Goal: Task Accomplishment & Management: Complete application form

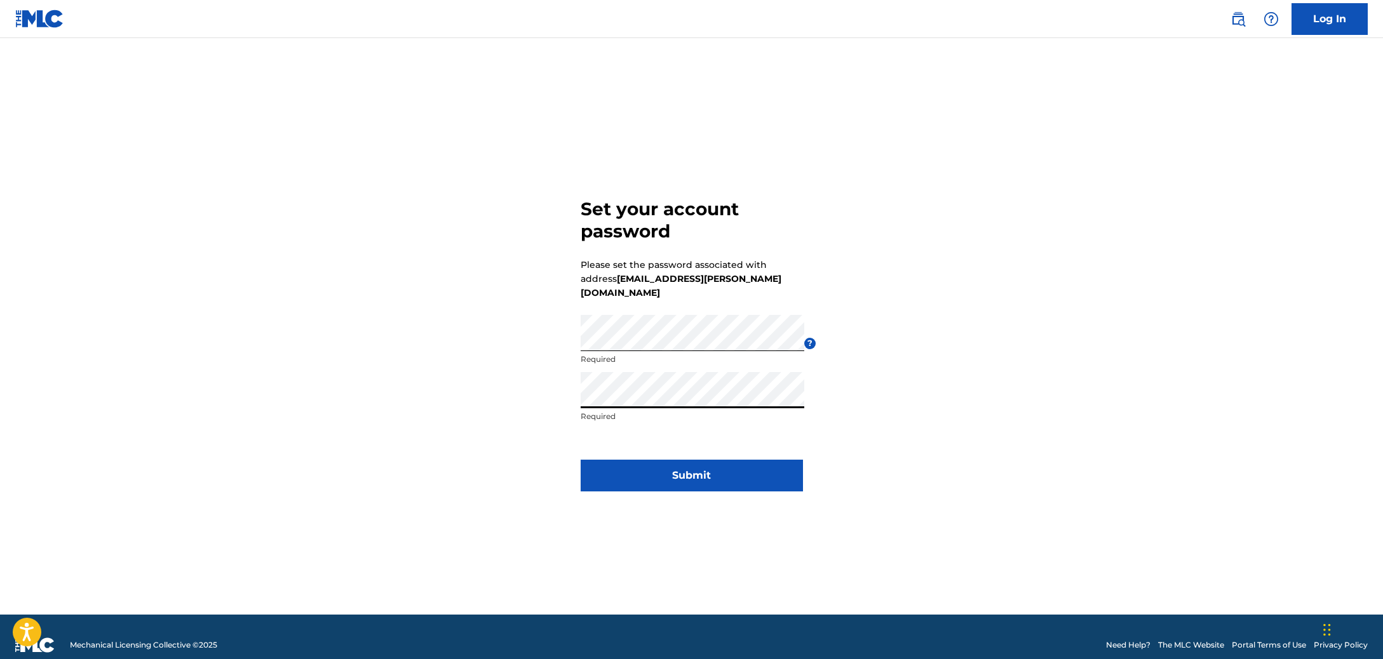
click at [732, 462] on button "Submit" at bounding box center [692, 476] width 222 height 32
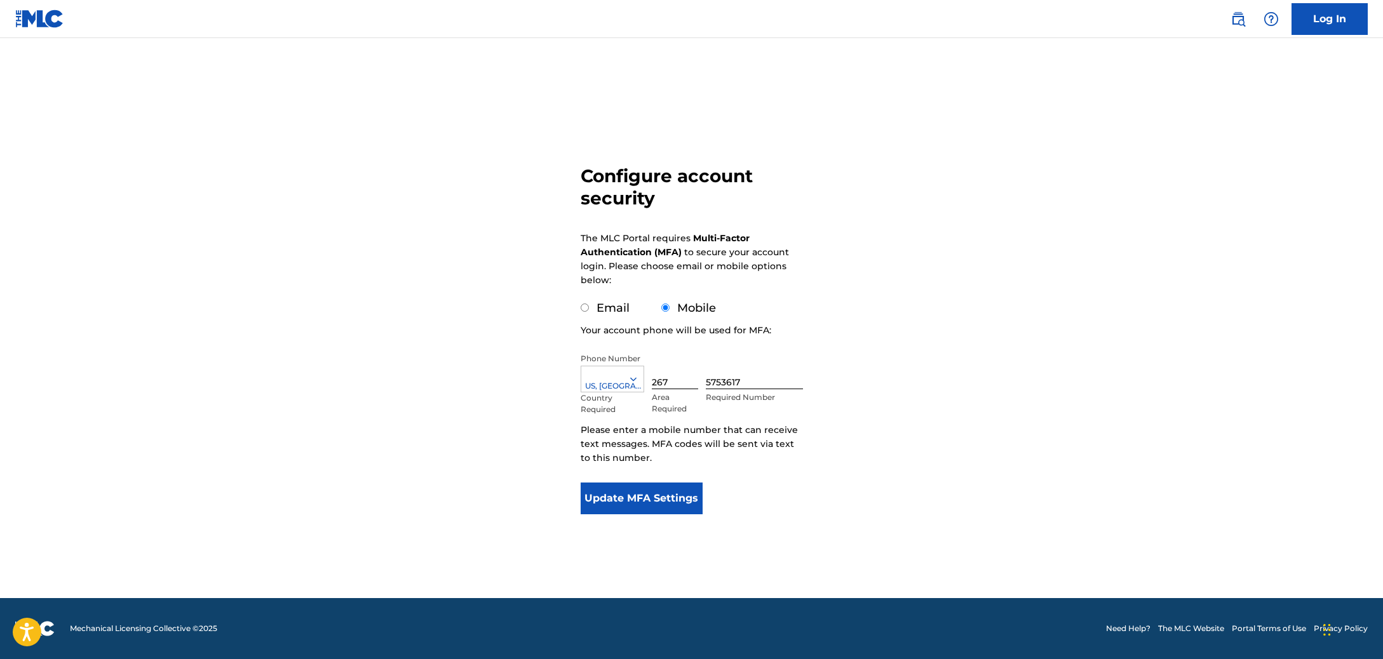
click at [607, 307] on label "Email" at bounding box center [612, 308] width 33 height 14
click at [589, 307] on input "Email" at bounding box center [585, 308] width 8 height 8
radio input "true"
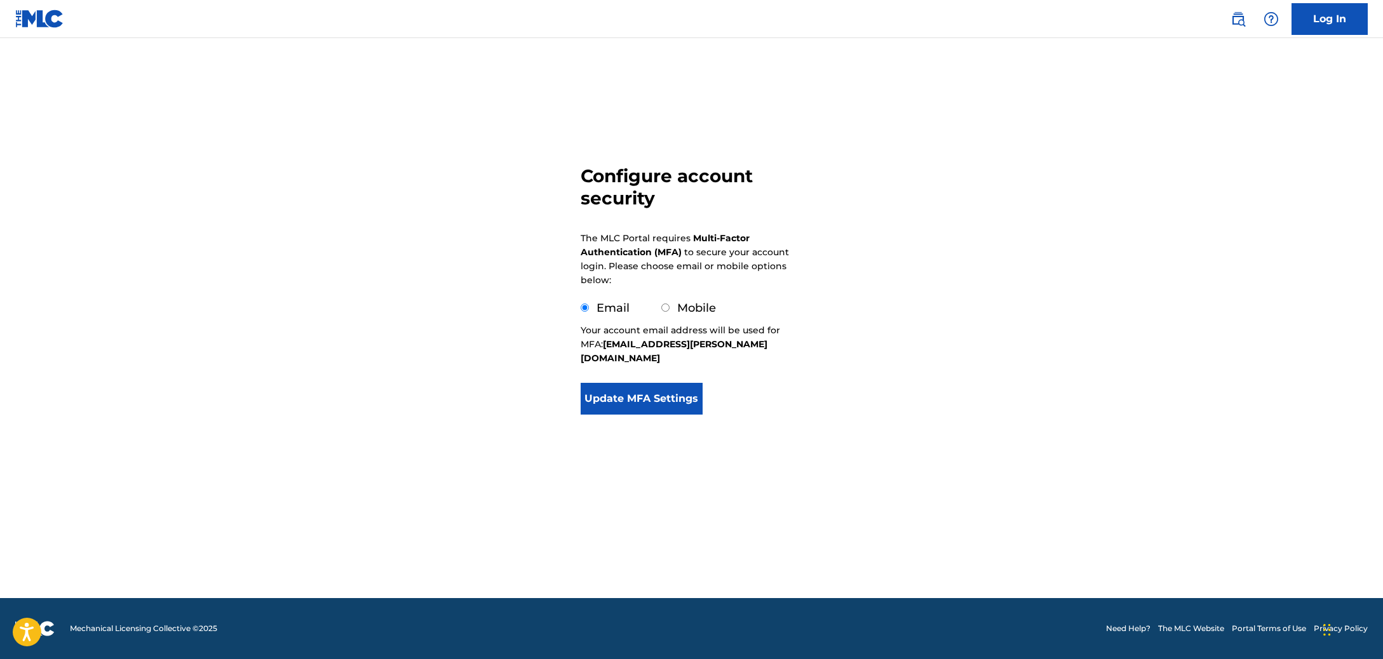
click at [646, 383] on button "Update MFA Settings" at bounding box center [642, 399] width 123 height 32
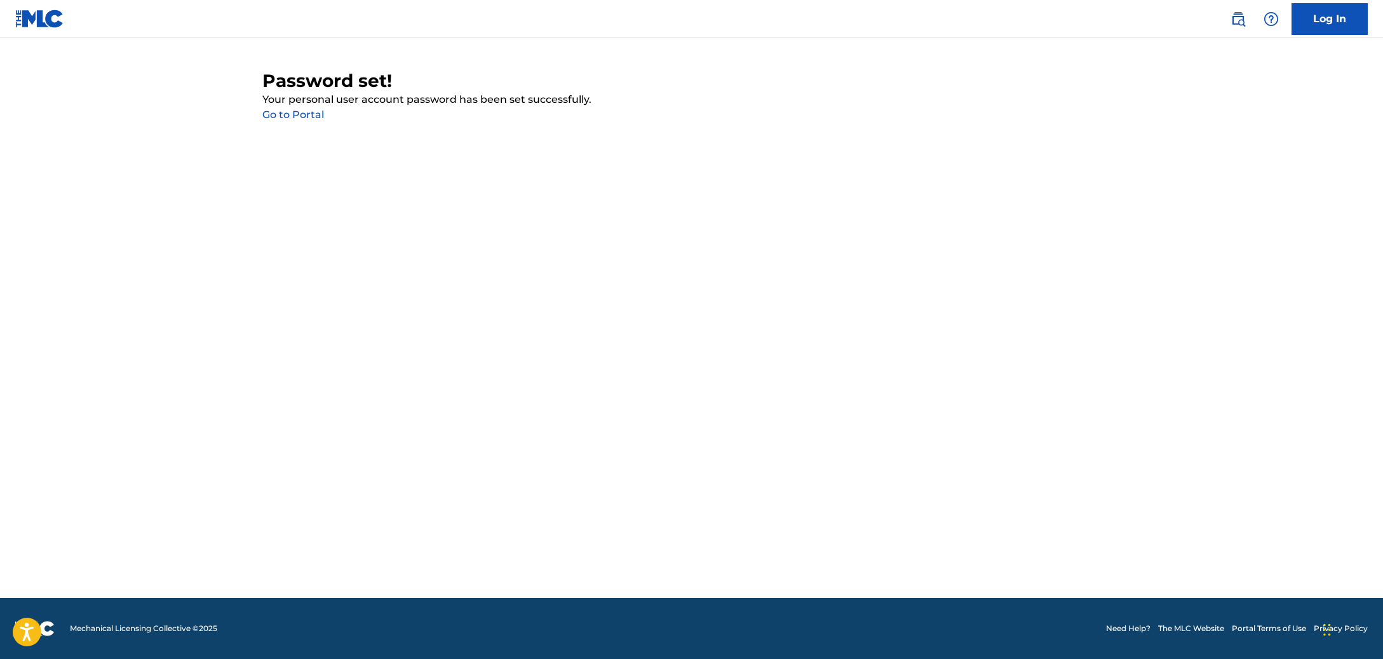
click at [290, 117] on link "Go to Portal" at bounding box center [293, 115] width 62 height 12
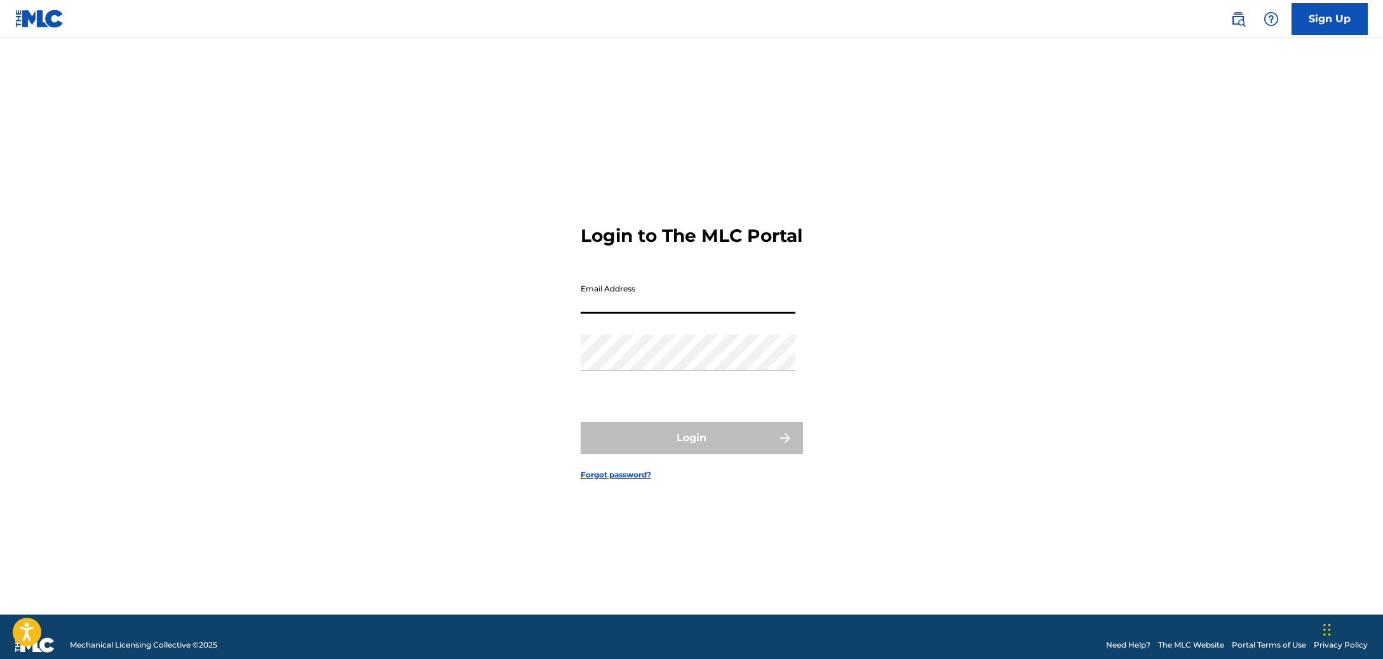
type input "[EMAIL_ADDRESS][PERSON_NAME][DOMAIN_NAME]"
click at [691, 449] on button "Login" at bounding box center [692, 438] width 222 height 32
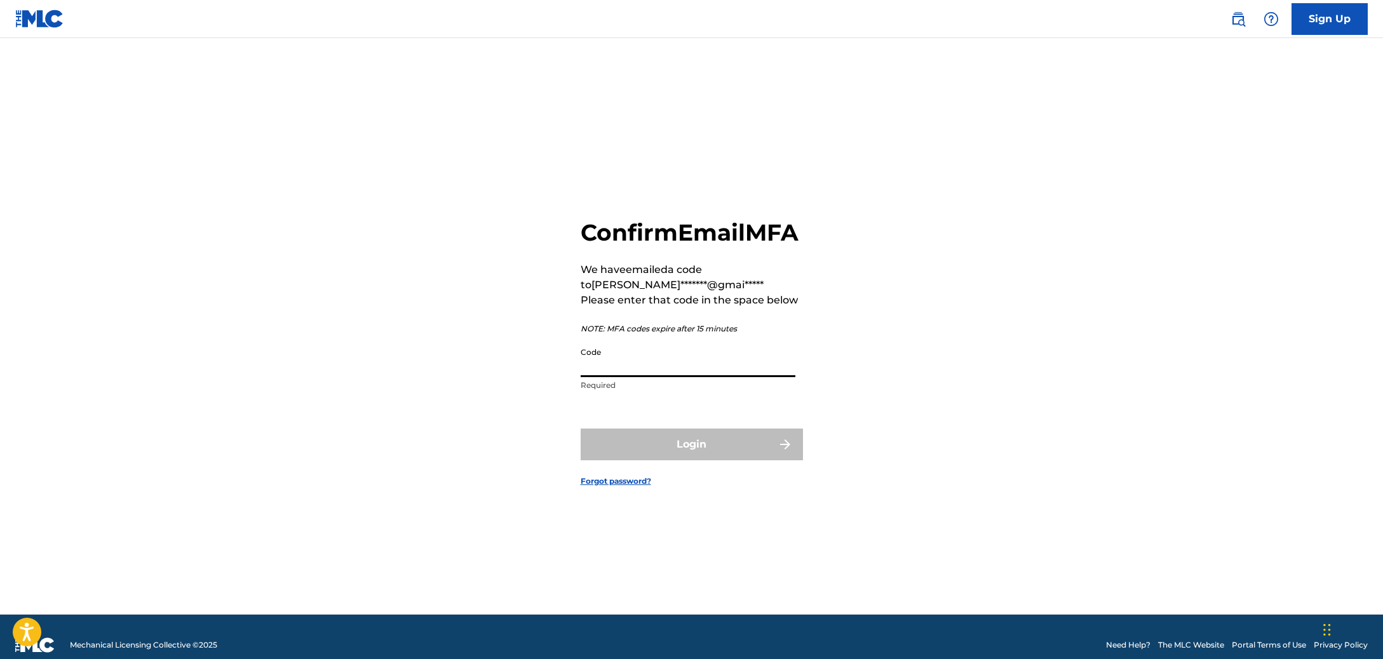
click at [610, 377] on input "Code" at bounding box center [688, 359] width 215 height 36
click at [613, 377] on input "Code" at bounding box center [688, 359] width 215 height 36
paste input "982211"
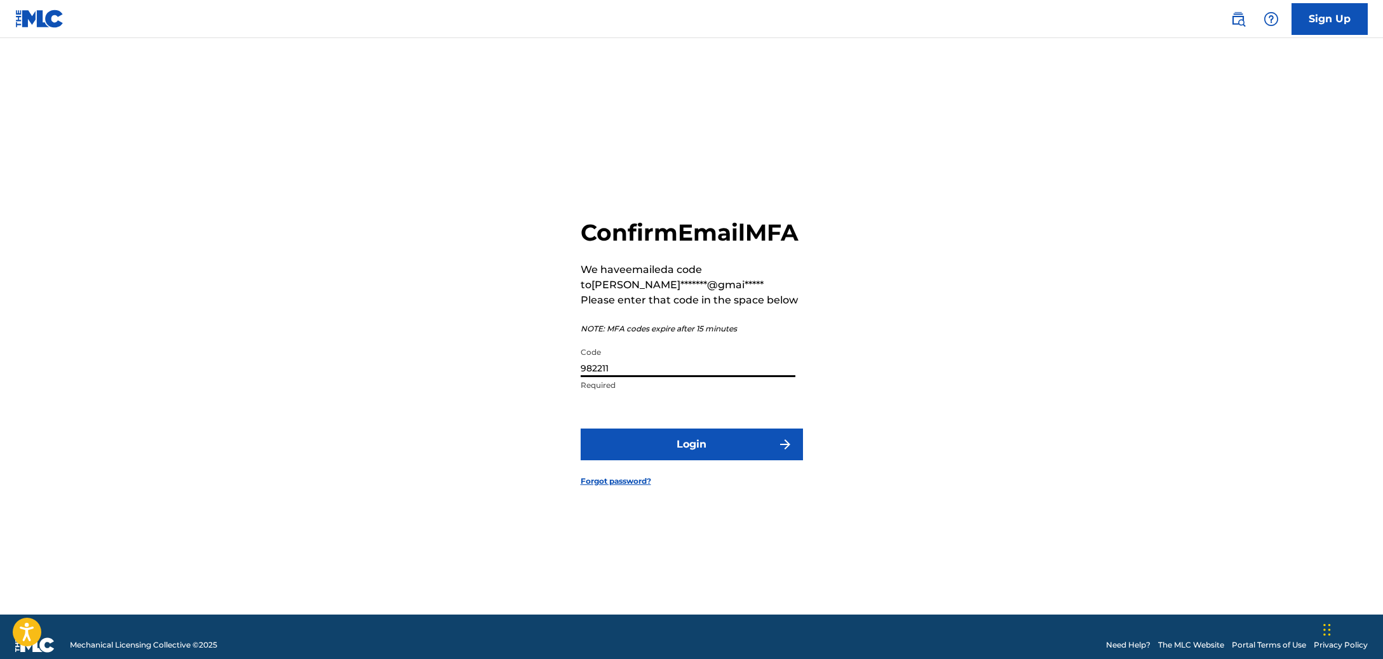
type input "982211"
click at [678, 452] on button "Login" at bounding box center [692, 445] width 222 height 32
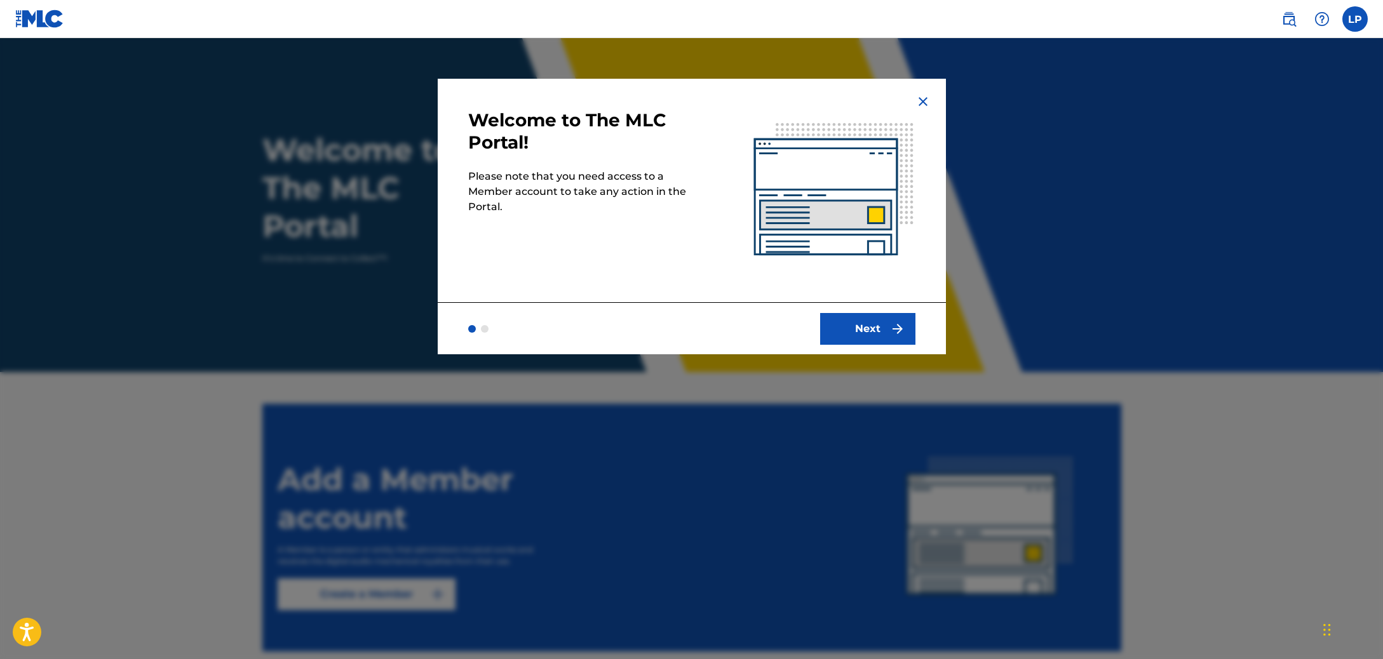
click at [873, 335] on button "Next" at bounding box center [867, 329] width 95 height 32
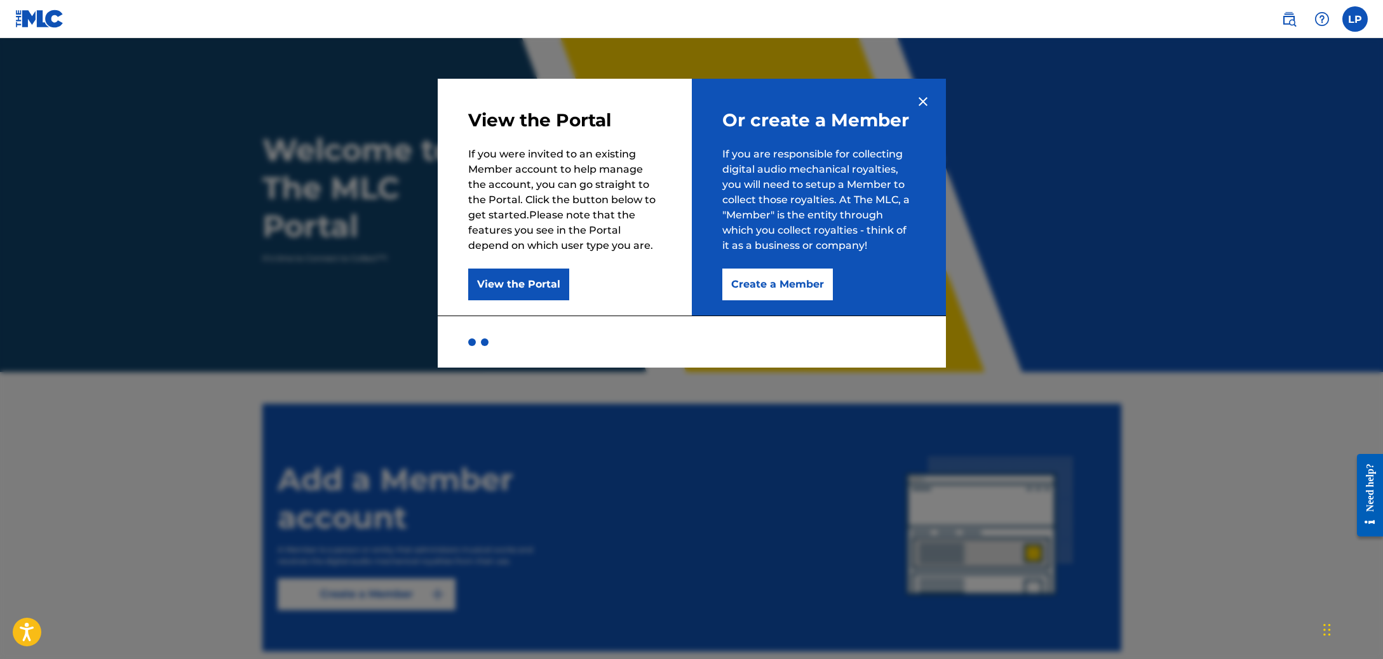
click at [777, 281] on button "Create a Member" at bounding box center [777, 285] width 111 height 32
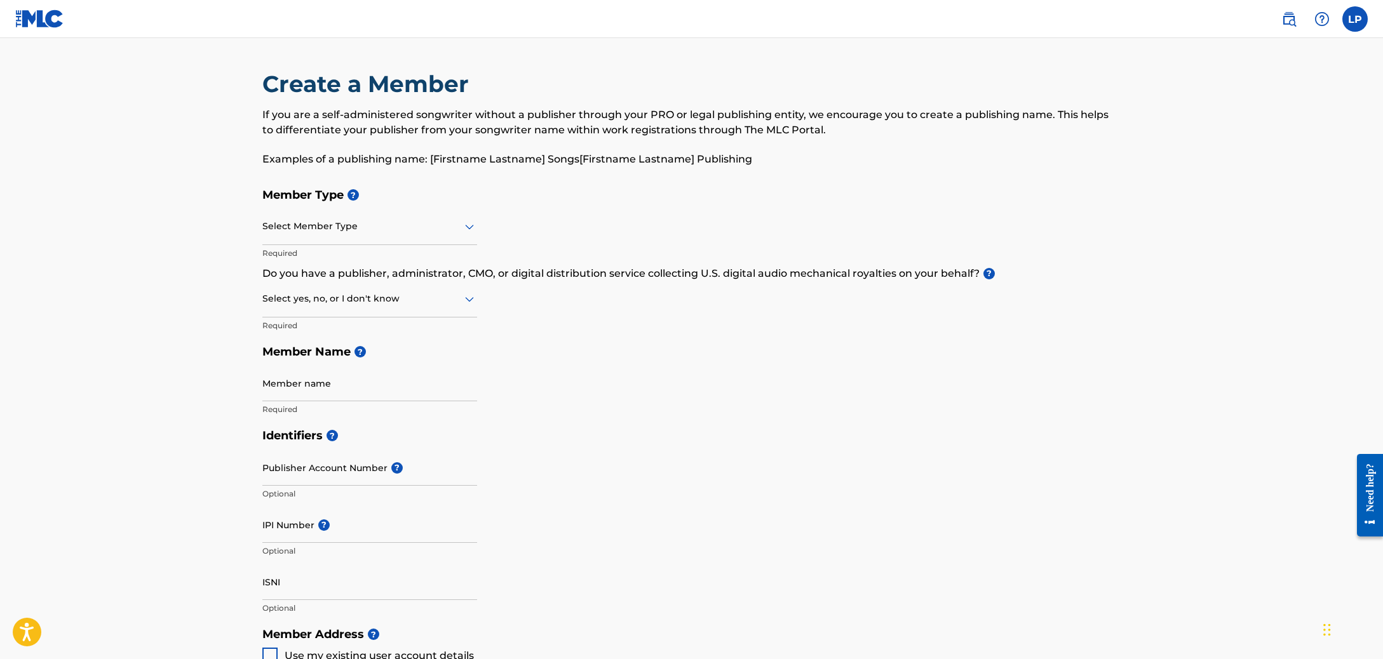
click at [400, 229] on div at bounding box center [369, 226] width 215 height 16
click at [388, 256] on div "Self-Administered Songwriter" at bounding box center [369, 259] width 213 height 29
click at [481, 298] on div "Member Type ? Self-Administered Songwriter Required Do you have a publisher, ad…" at bounding box center [691, 302] width 859 height 241
click at [478, 299] on div "Member Type ? Self-Administered Songwriter Required Do you have a publisher, ad…" at bounding box center [691, 302] width 859 height 241
click at [473, 299] on icon at bounding box center [469, 299] width 9 height 5
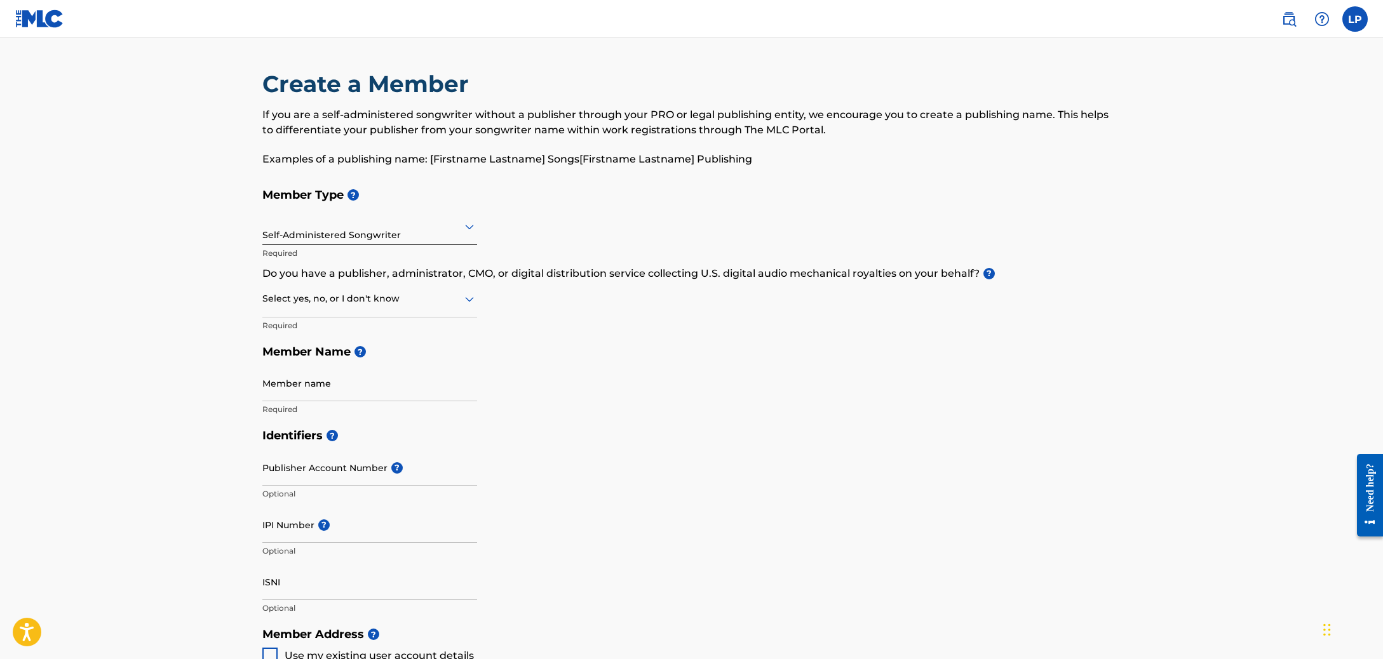
click at [470, 298] on icon at bounding box center [469, 299] width 15 height 15
click at [423, 306] on div at bounding box center [369, 299] width 215 height 16
click at [326, 353] on div "No" at bounding box center [369, 360] width 213 height 29
click at [701, 467] on div "Identifiers ? Publisher Account Number ? Optional IPI Number ? Optional ISNI Op…" at bounding box center [691, 521] width 859 height 199
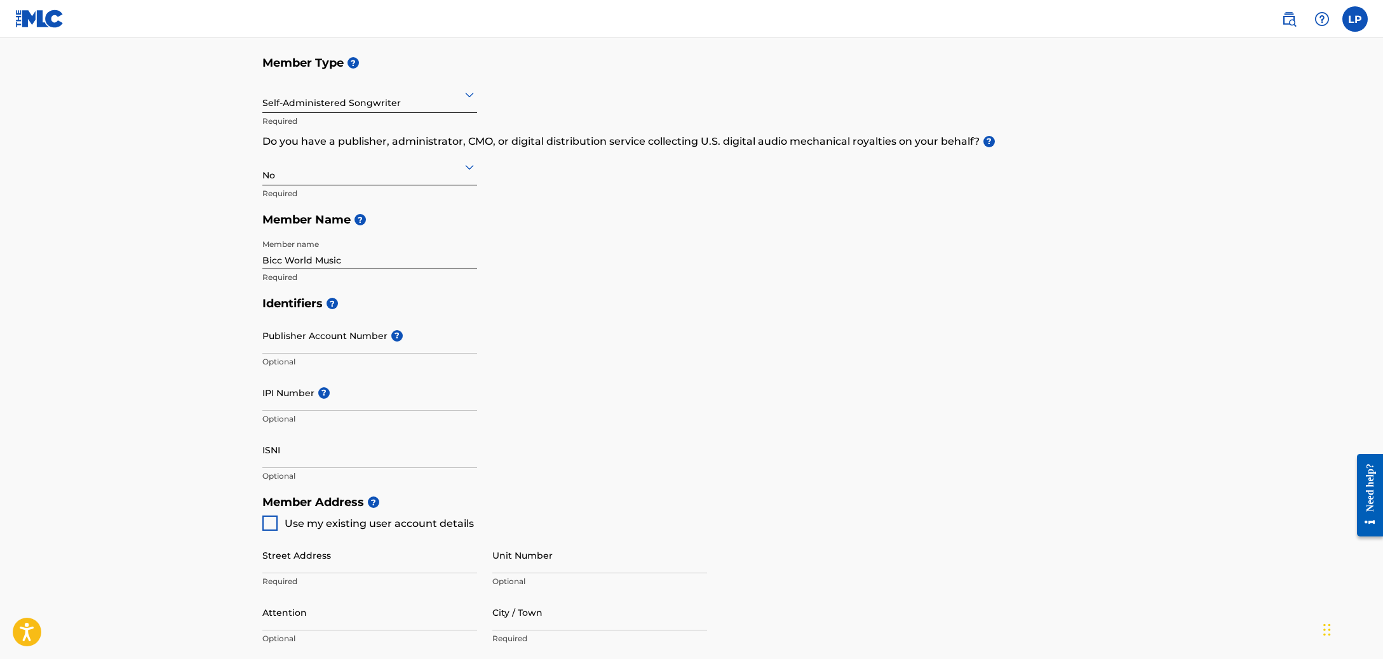
scroll to position [145, 0]
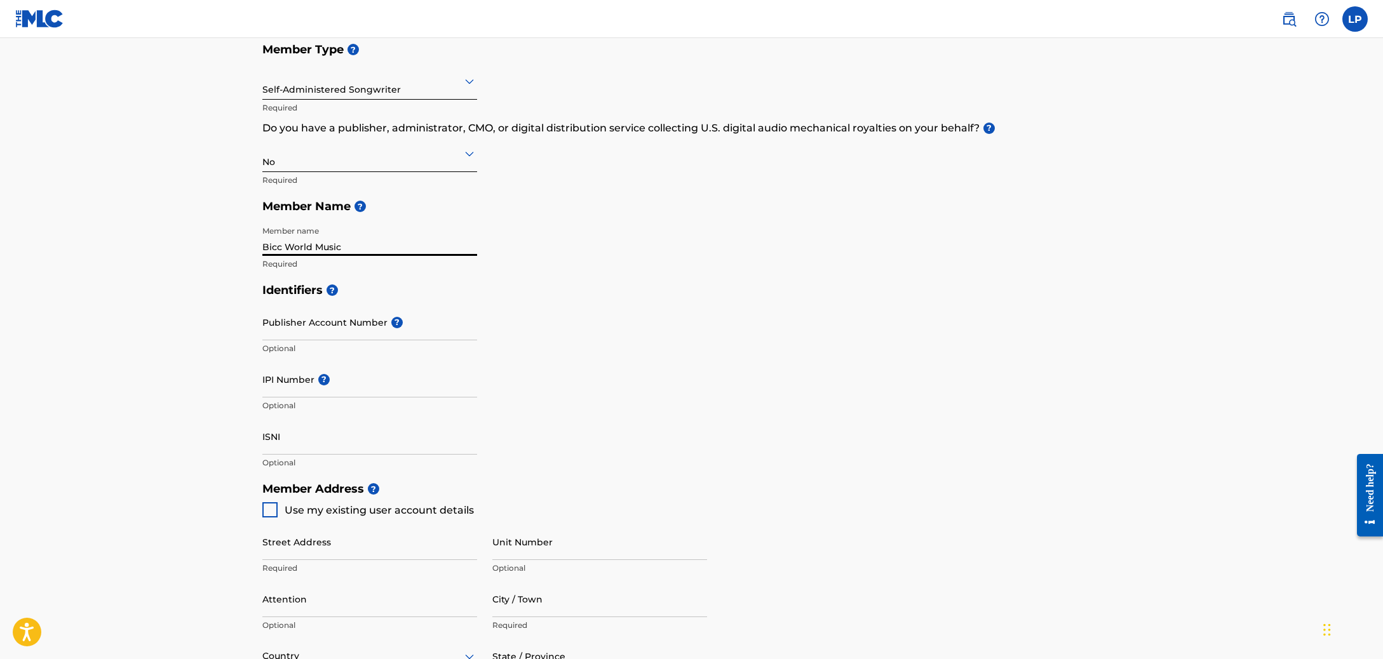
drag, startPoint x: 349, startPoint y: 248, endPoint x: 240, endPoint y: 249, distance: 108.6
click at [240, 249] on main "Create a Member If you are a self-administered songwriter without a publisher t…" at bounding box center [691, 463] width 1383 height 1141
click at [330, 245] on input "Bicc World Music" at bounding box center [369, 238] width 215 height 36
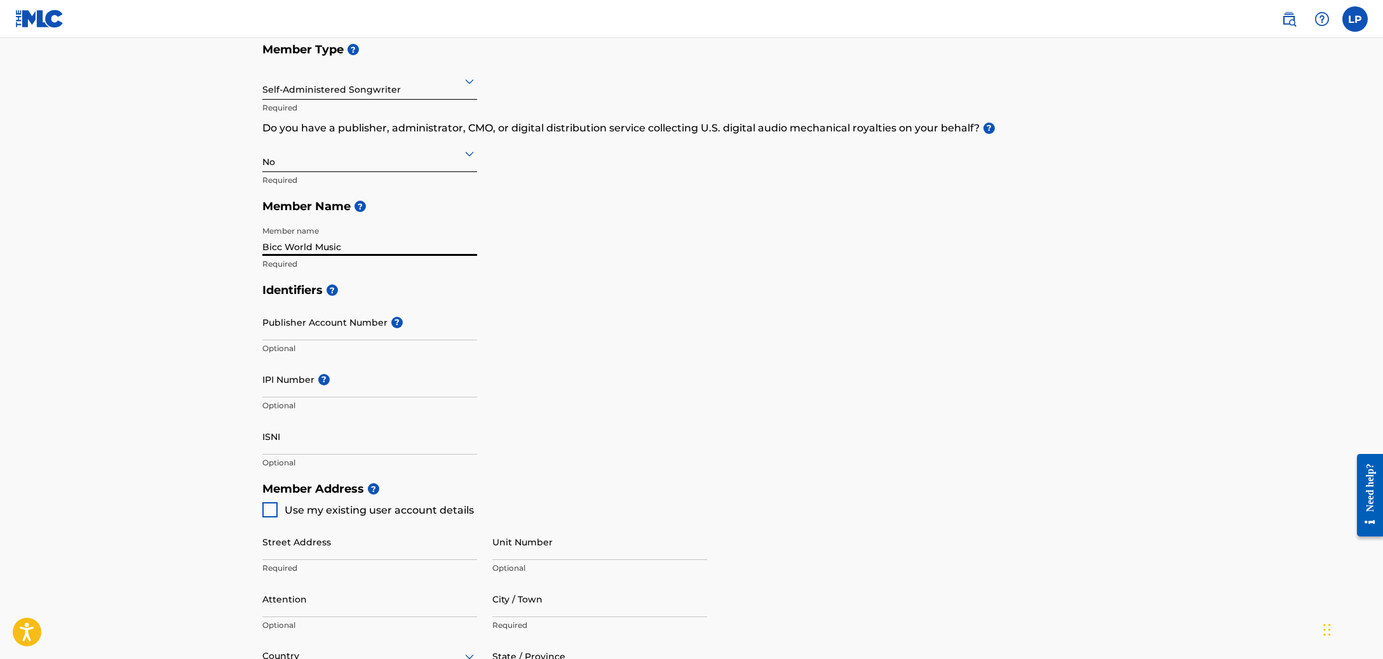
click at [330, 245] on input "Bicc World Music" at bounding box center [369, 238] width 215 height 36
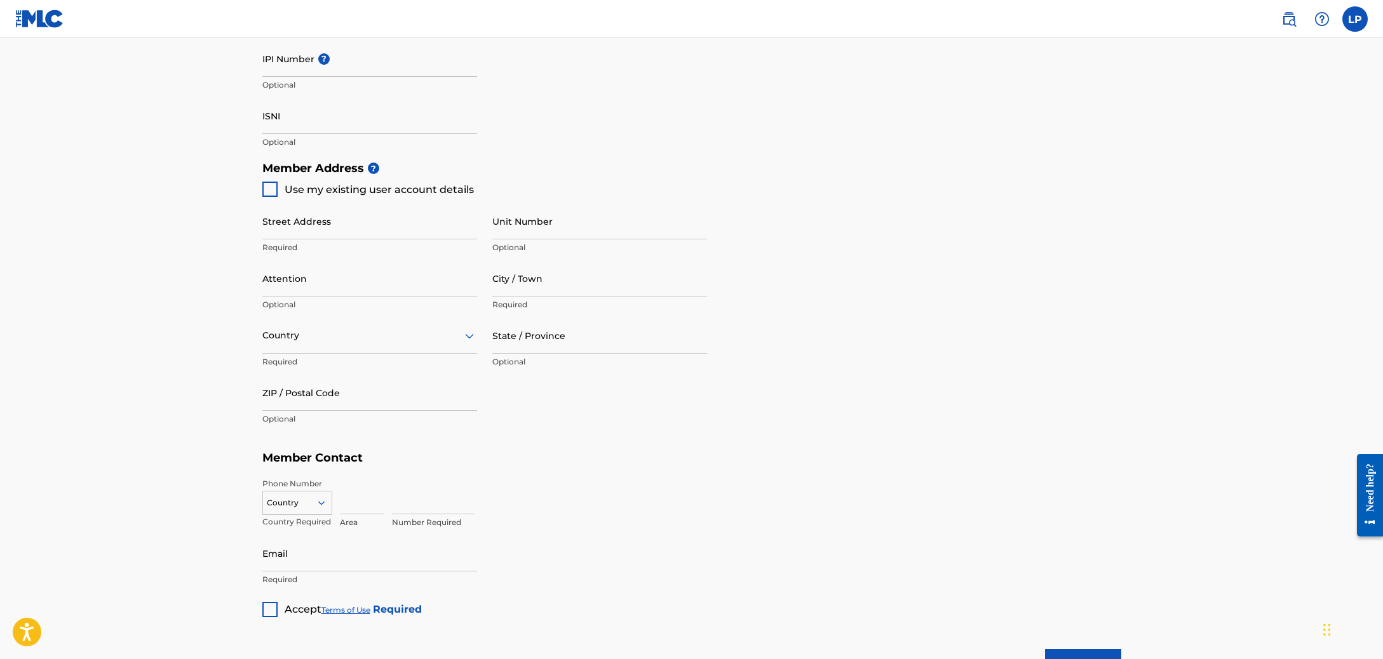
scroll to position [469, 0]
type input "[PERSON_NAME] Songs"
click at [275, 185] on div at bounding box center [269, 186] width 15 height 15
type input "[STREET_ADDRESS]"
type input "Flourtown"
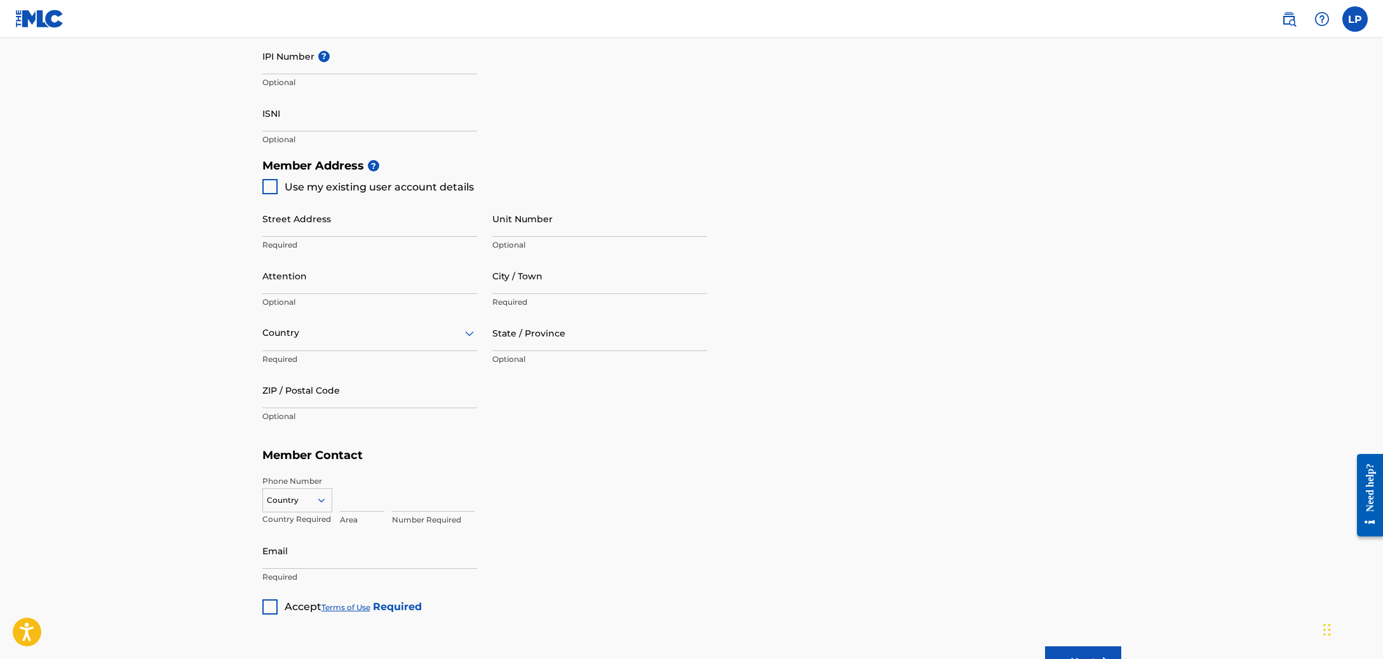
type input "19031"
type input "267"
type input "5753617"
type input "[EMAIL_ADDRESS][PERSON_NAME][DOMAIN_NAME]"
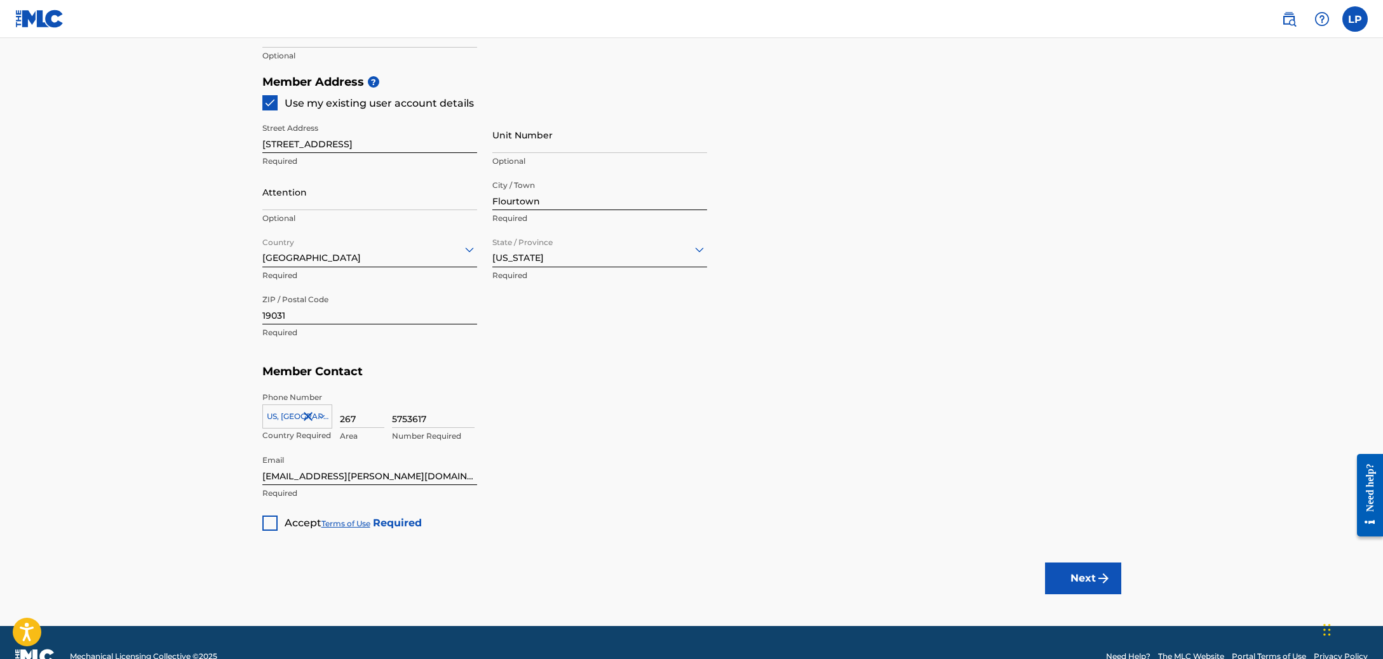
scroll to position [558, 0]
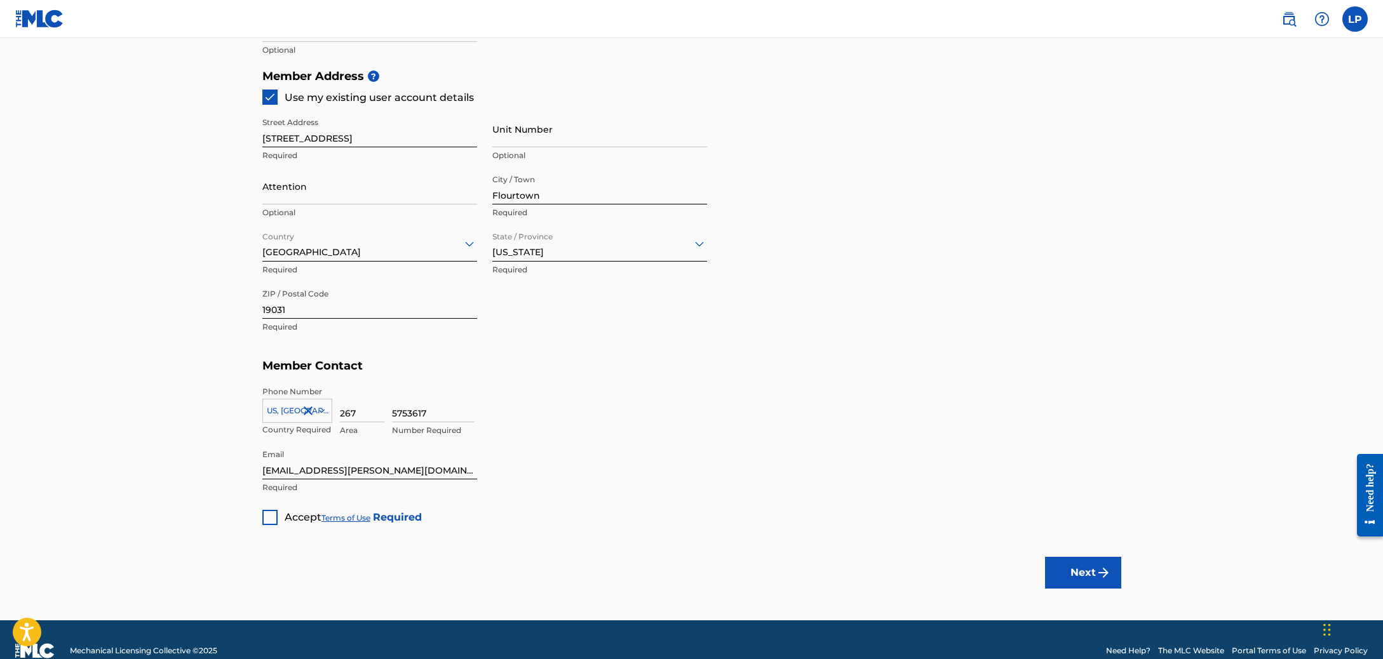
click at [268, 514] on div at bounding box center [269, 517] width 15 height 15
click at [1095, 564] on button "Next" at bounding box center [1083, 573] width 76 height 32
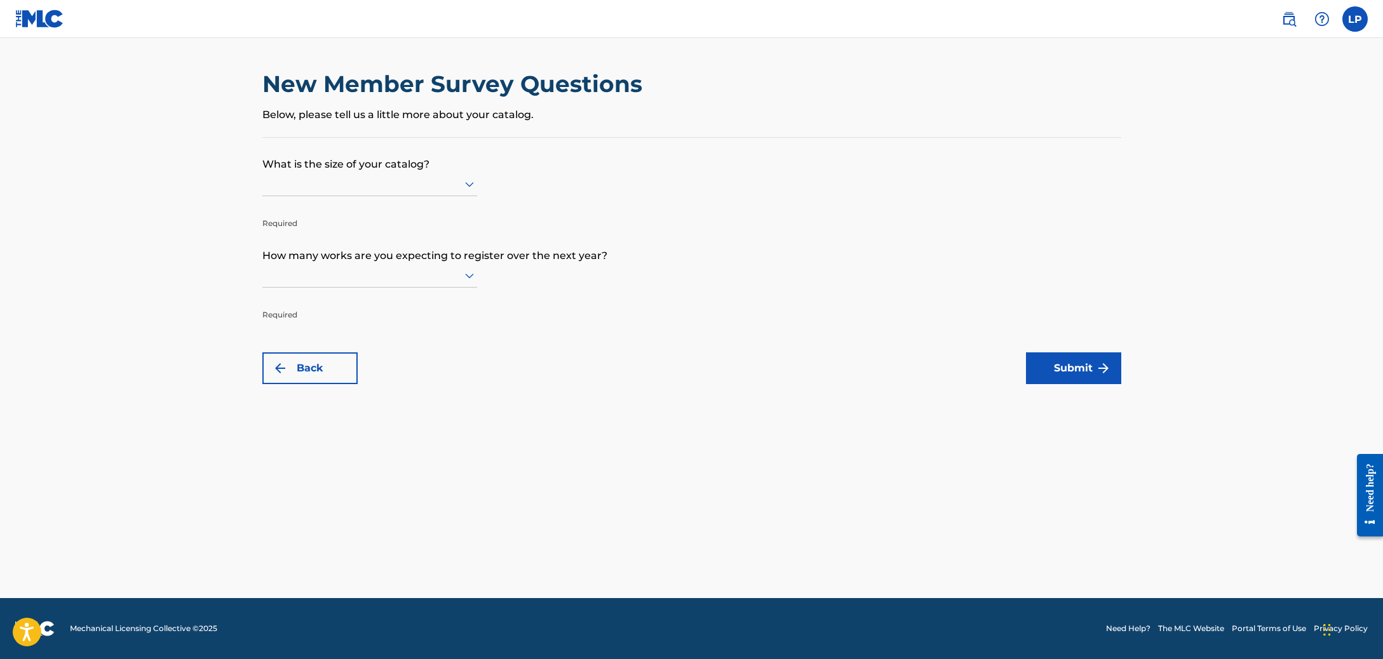
click at [430, 192] on div at bounding box center [369, 184] width 215 height 16
click at [467, 188] on icon at bounding box center [469, 184] width 15 height 15
click at [433, 192] on div at bounding box center [369, 184] width 215 height 16
click at [377, 221] on div "Up to 100" at bounding box center [369, 210] width 213 height 29
click at [450, 283] on div at bounding box center [369, 275] width 215 height 16
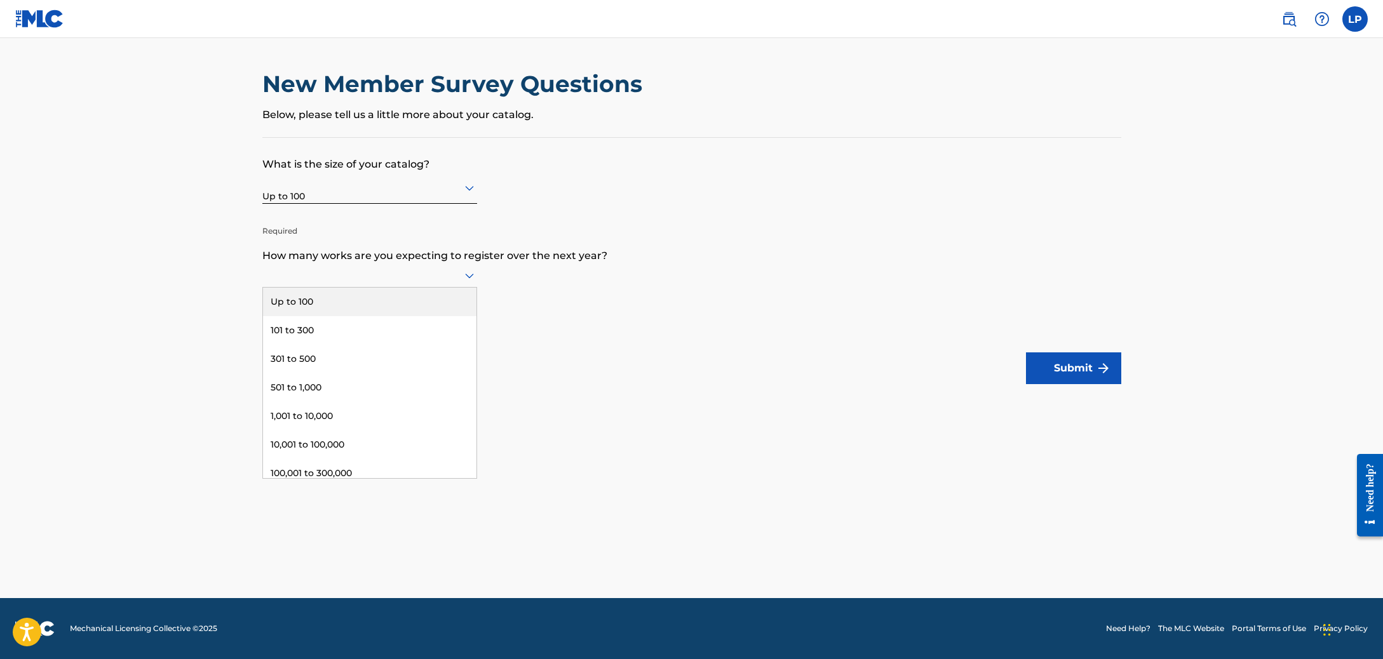
click at [378, 312] on div "Up to 100" at bounding box center [369, 302] width 213 height 29
click at [1056, 366] on button "Submit" at bounding box center [1073, 369] width 95 height 32
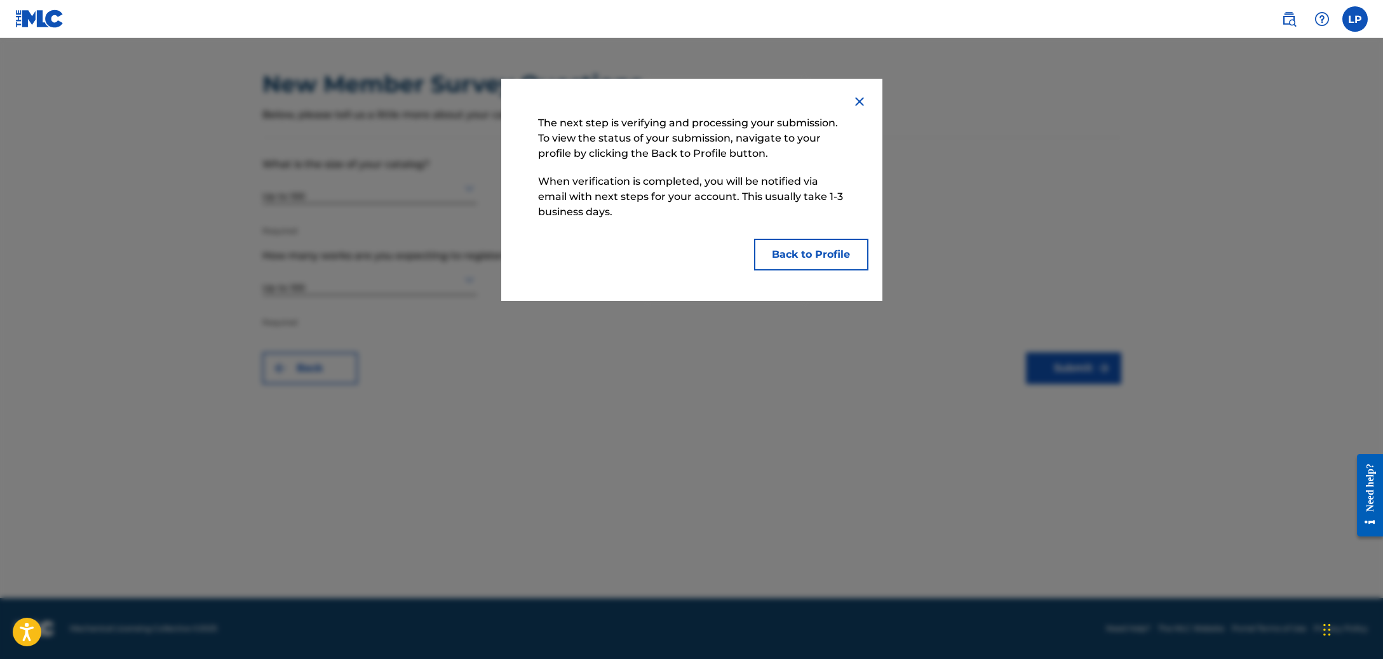
click at [814, 246] on button "Back to Profile" at bounding box center [811, 255] width 114 height 32
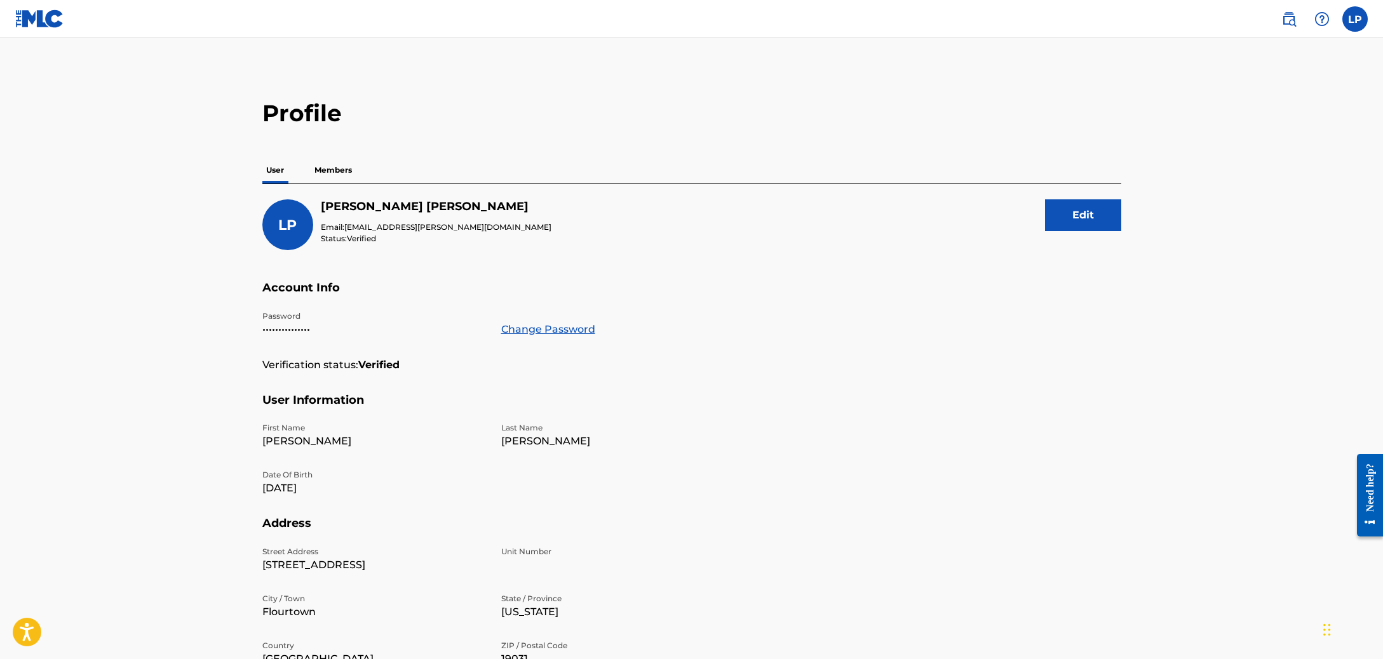
click at [346, 171] on p "Members" at bounding box center [333, 170] width 45 height 27
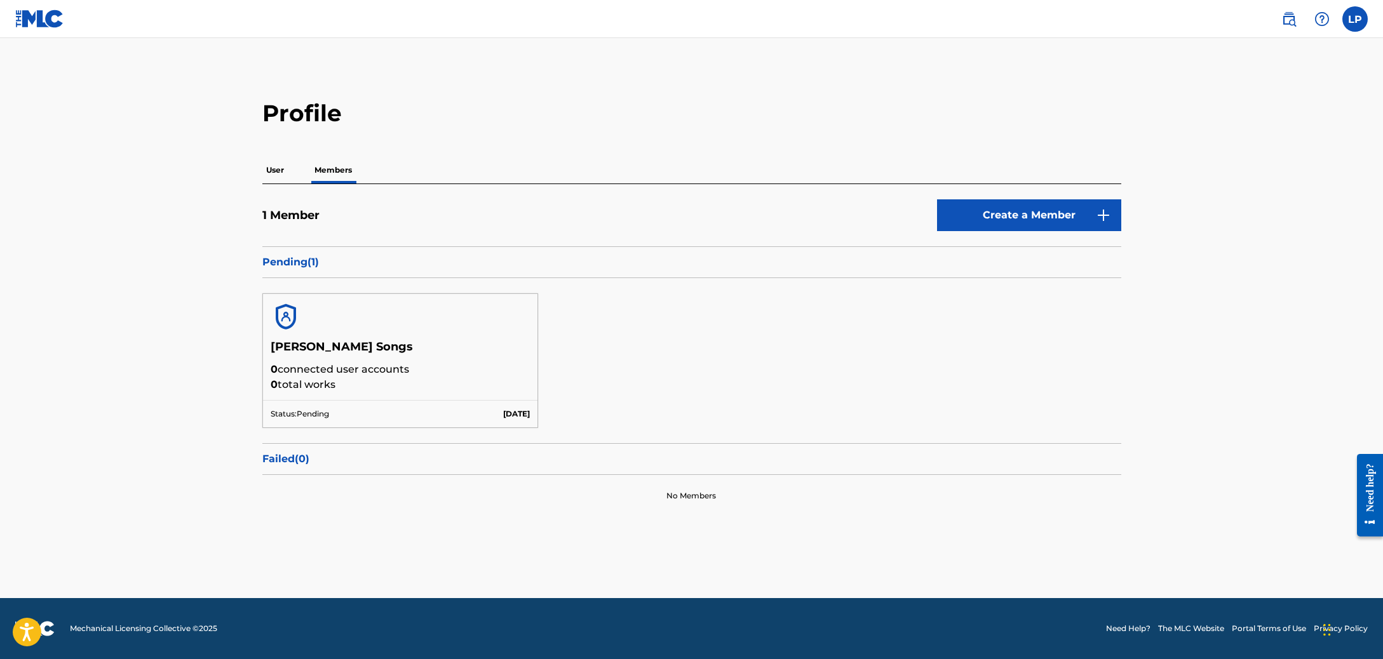
click at [48, 20] on img at bounding box center [39, 19] width 49 height 18
